Goal: Information Seeking & Learning: Learn about a topic

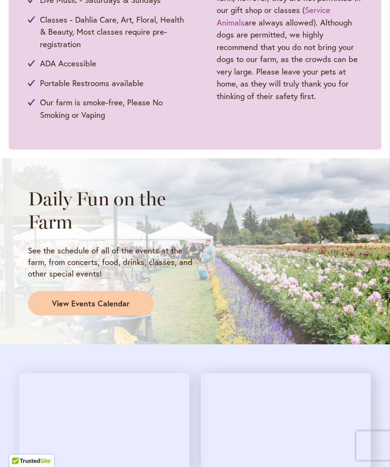
scroll to position [621, 0]
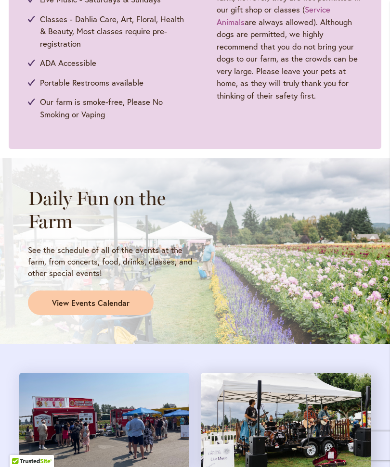
click at [115, 301] on span "View Events Calendar" at bounding box center [91, 303] width 78 height 11
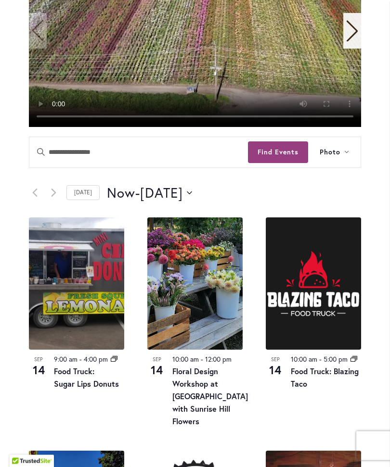
scroll to position [333, 0]
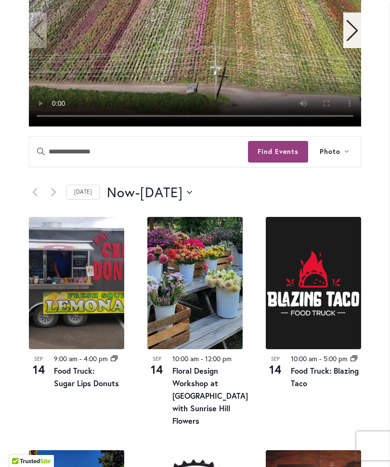
click at [192, 194] on icon "Click to toggle datepicker" at bounding box center [189, 193] width 5 height 4
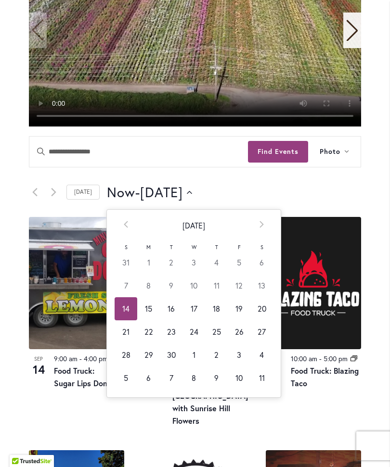
click at [259, 344] on td "27" at bounding box center [261, 332] width 23 height 23
type input "*********"
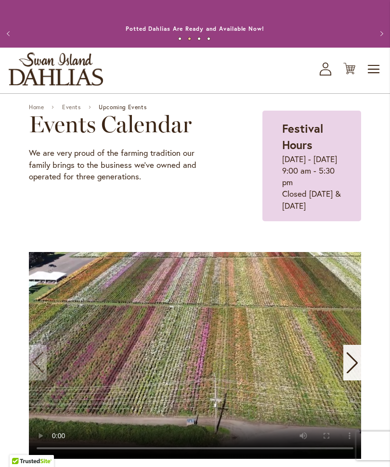
click at [375, 79] on span "Toggle Nav" at bounding box center [374, 69] width 14 height 19
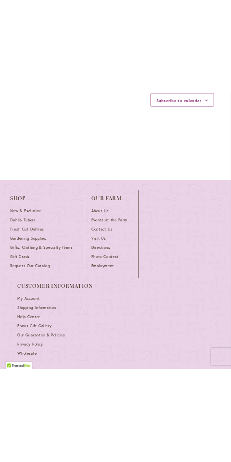
scroll to position [2140, 0]
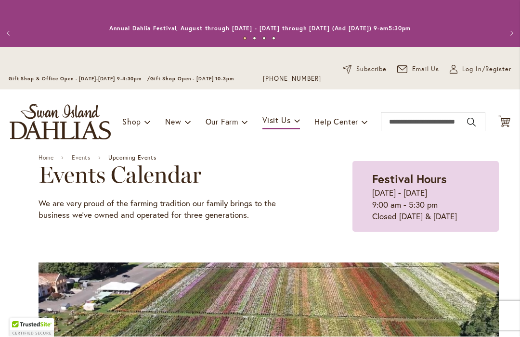
scroll to position [0, 0]
